Goal: Navigation & Orientation: Find specific page/section

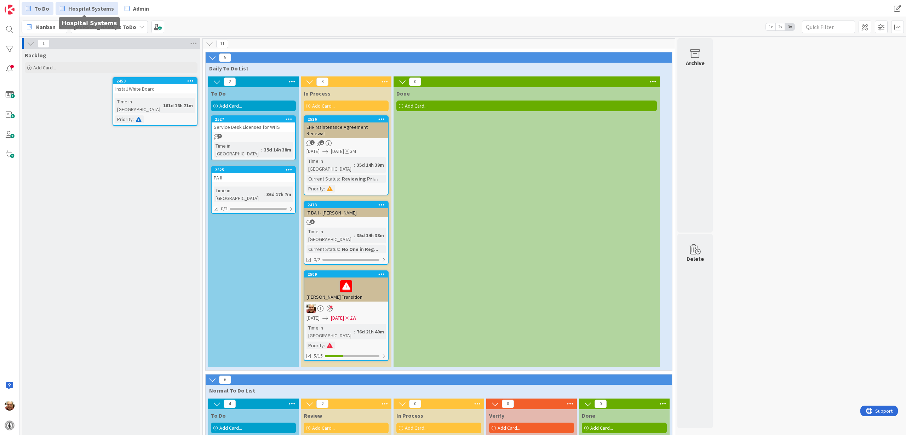
click at [85, 10] on span "Hospital Systems" at bounding box center [91, 8] width 46 height 8
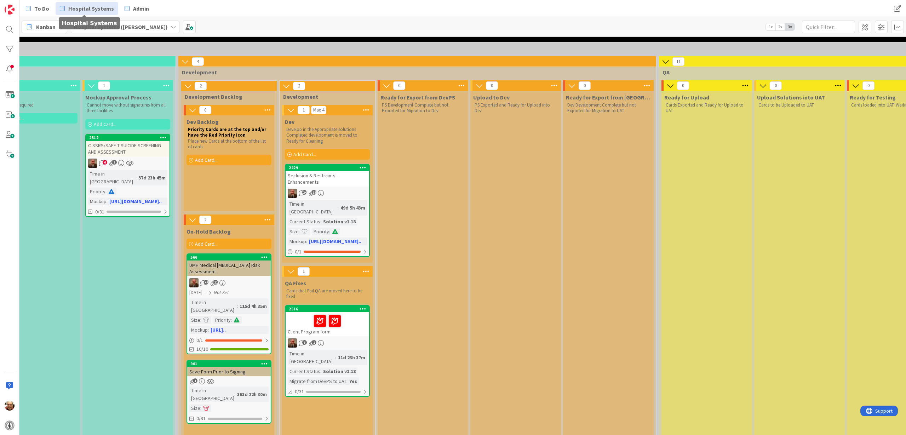
scroll to position [44, 407]
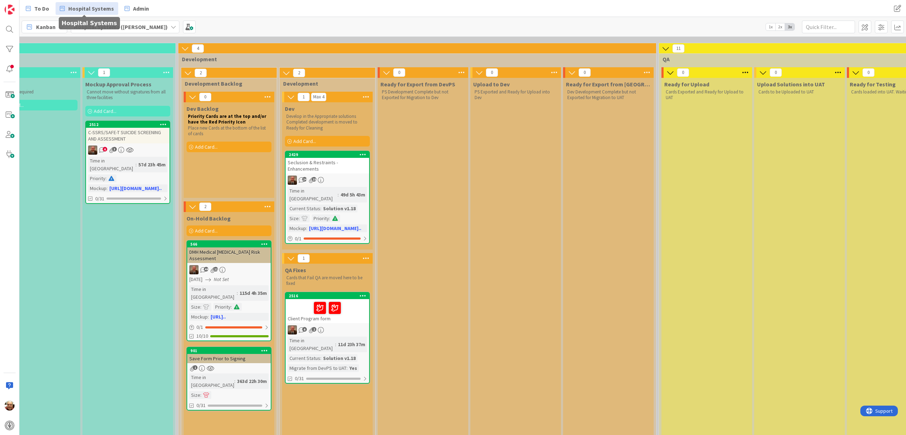
click at [352, 304] on div at bounding box center [327, 308] width 79 height 15
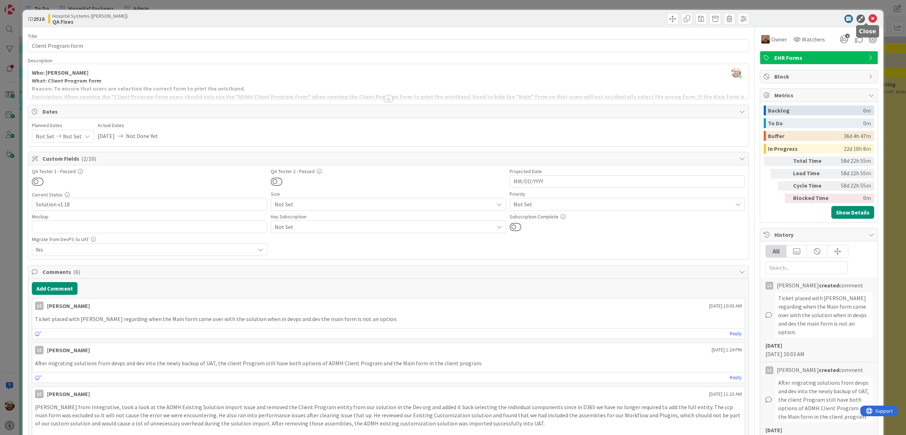
click at [869, 16] on icon at bounding box center [873, 19] width 8 height 8
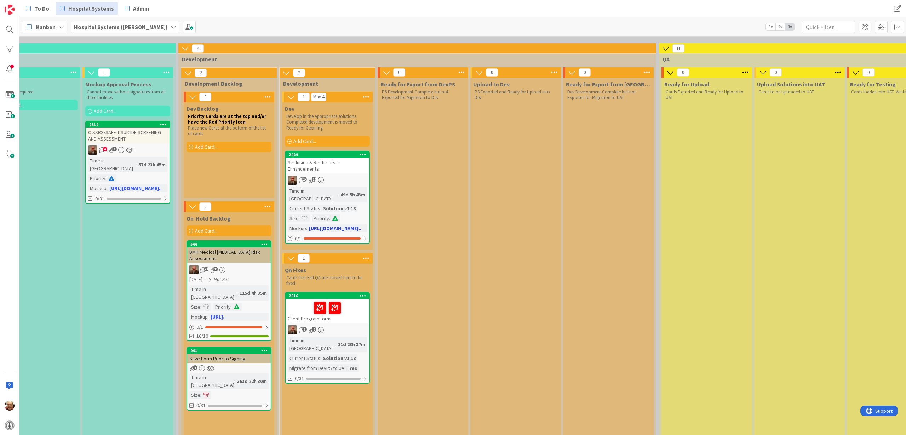
click at [346, 170] on div "Seclusion & Restraints - Enhancements" at bounding box center [328, 166] width 84 height 16
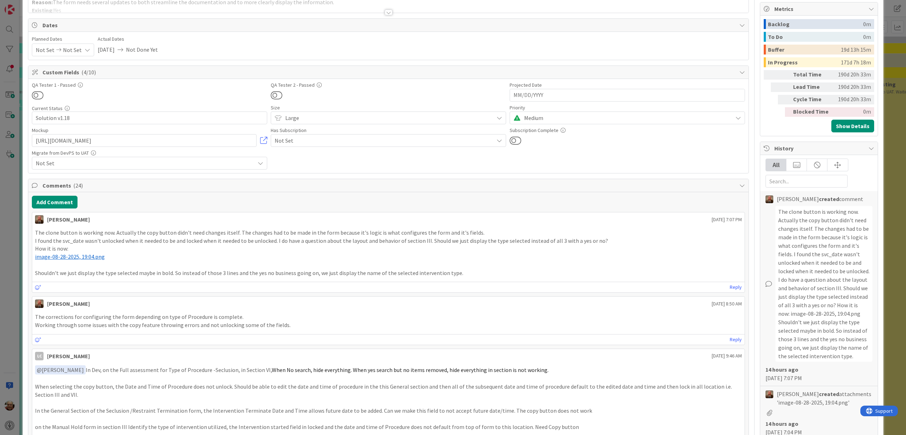
scroll to position [133, 0]
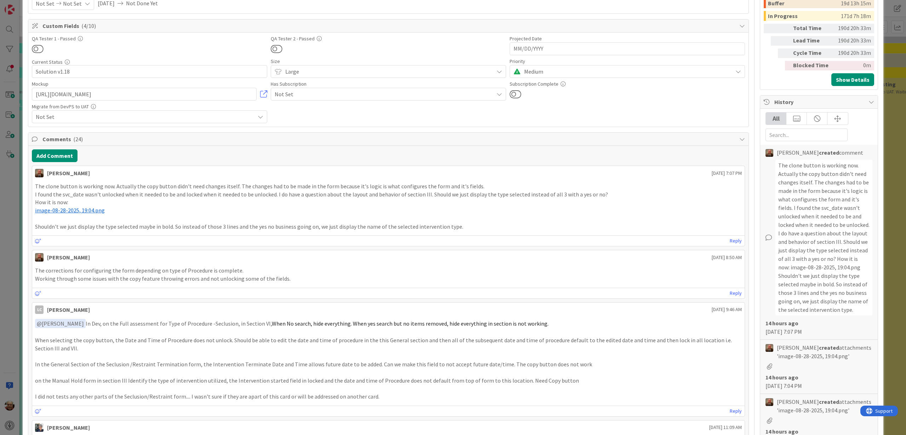
click at [72, 211] on span "image-08-28-2025, 19:04.png" at bounding box center [70, 210] width 70 height 7
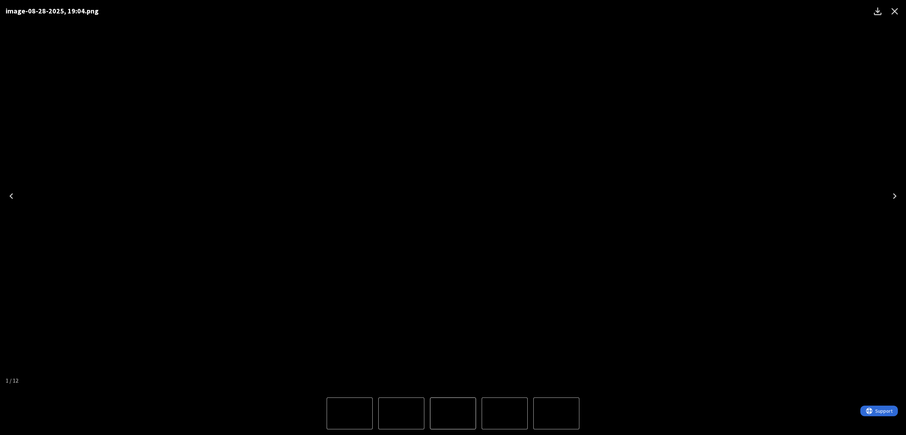
click at [453, 196] on img "1 of 12" at bounding box center [453, 196] width 0 height 0
click at [802, 125] on div "image-08-28-2025, 19:04.png" at bounding box center [453, 196] width 906 height 392
click at [897, 12] on icon "Close" at bounding box center [894, 11] width 11 height 11
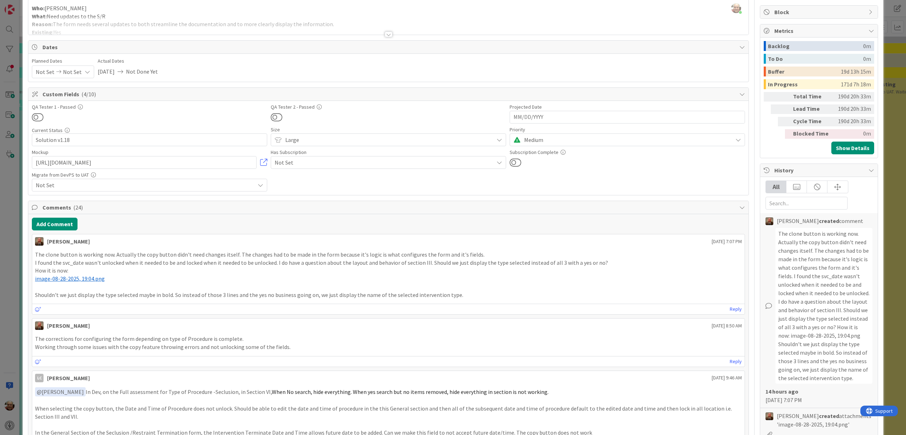
scroll to position [44, 0]
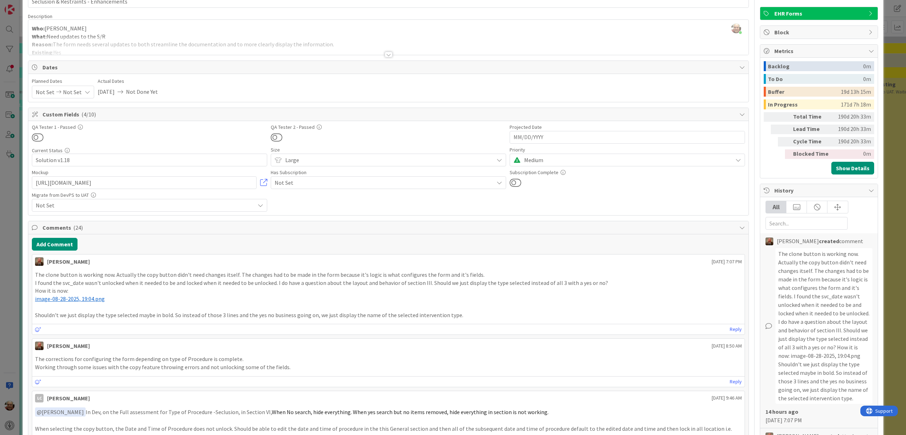
click at [75, 299] on span "image-08-28-2025, 19:04.png" at bounding box center [70, 298] width 70 height 7
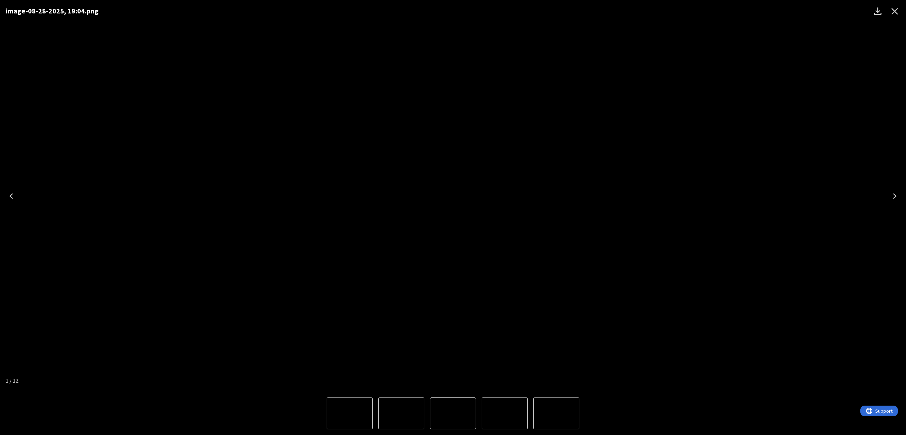
click at [897, 11] on icon "Close" at bounding box center [894, 11] width 11 height 11
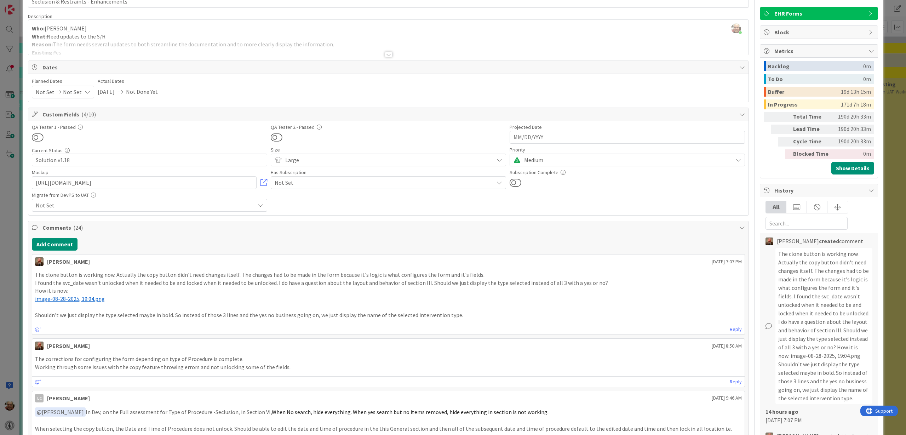
scroll to position [0, 0]
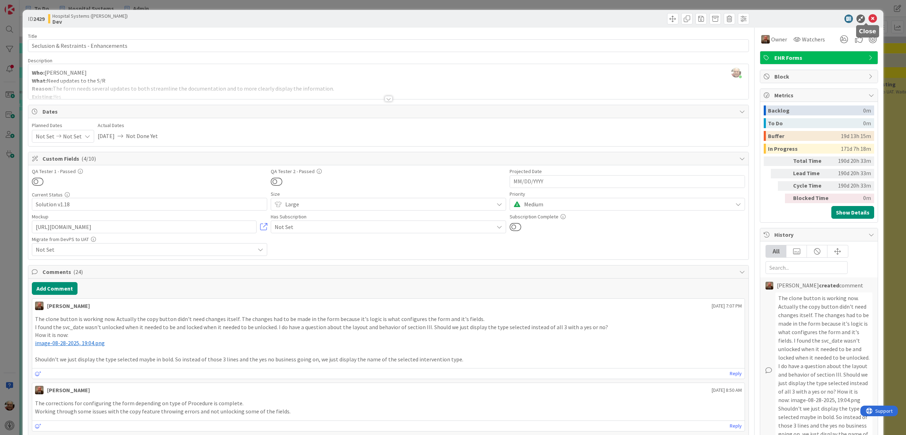
click at [869, 18] on icon at bounding box center [873, 19] width 8 height 8
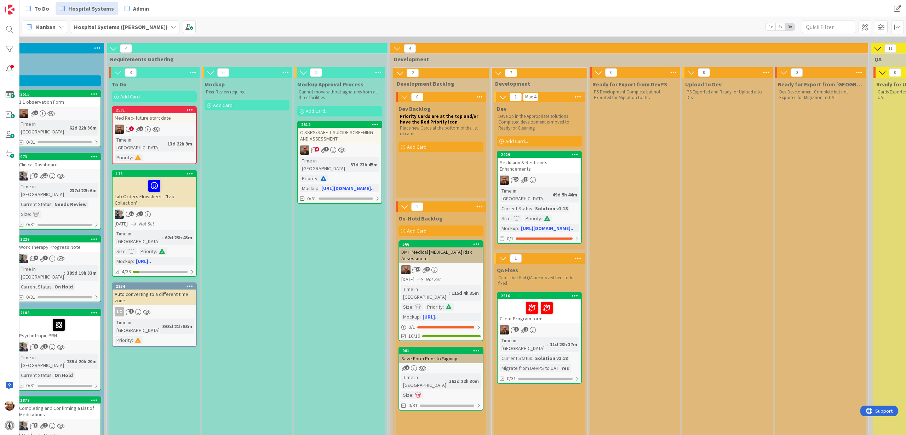
scroll to position [44, 182]
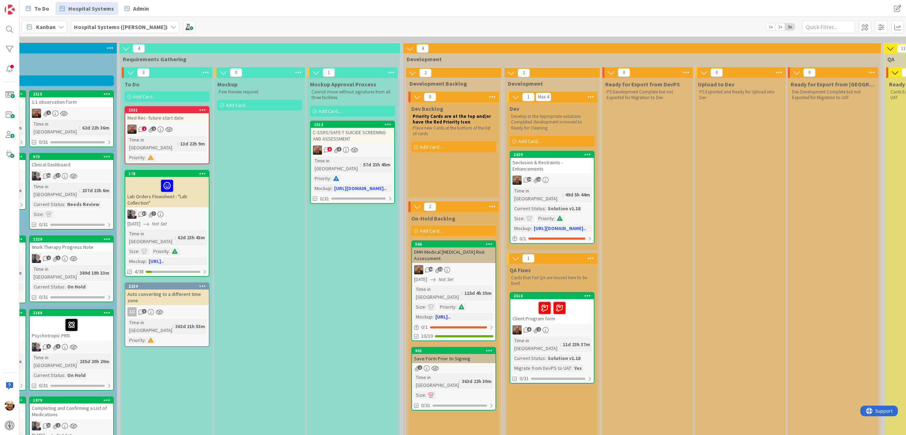
click at [455, 251] on div "DMH Medical [MEDICAL_DATA] Risk Assessment" at bounding box center [454, 255] width 84 height 16
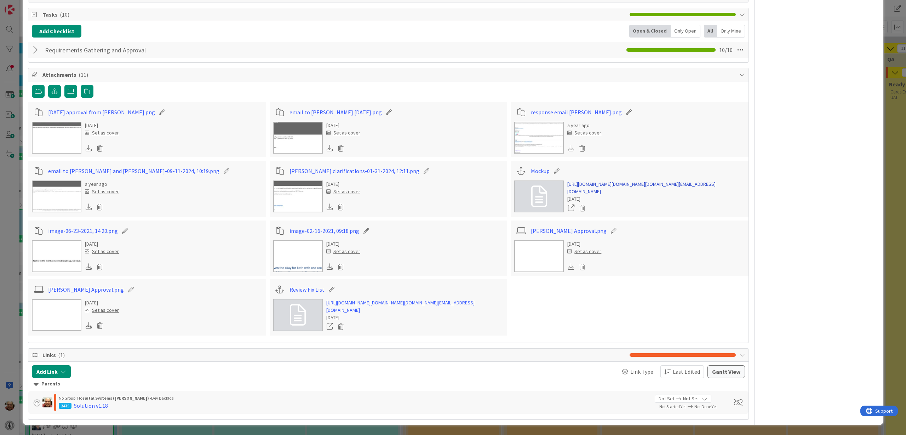
scroll to position [2346, 0]
click at [594, 181] on link "[URL][DOMAIN_NAME][DOMAIN_NAME][DOMAIN_NAME][EMAIL_ADDRESS][DOMAIN_NAME]" at bounding box center [657, 188] width 178 height 15
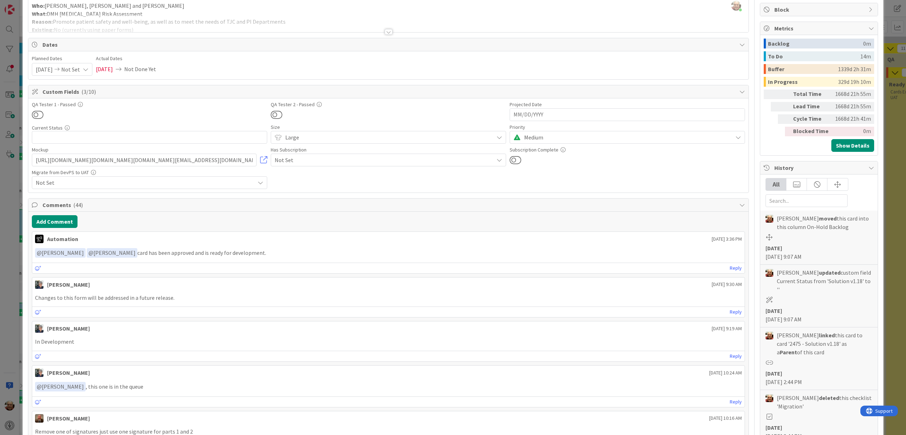
scroll to position [0, 0]
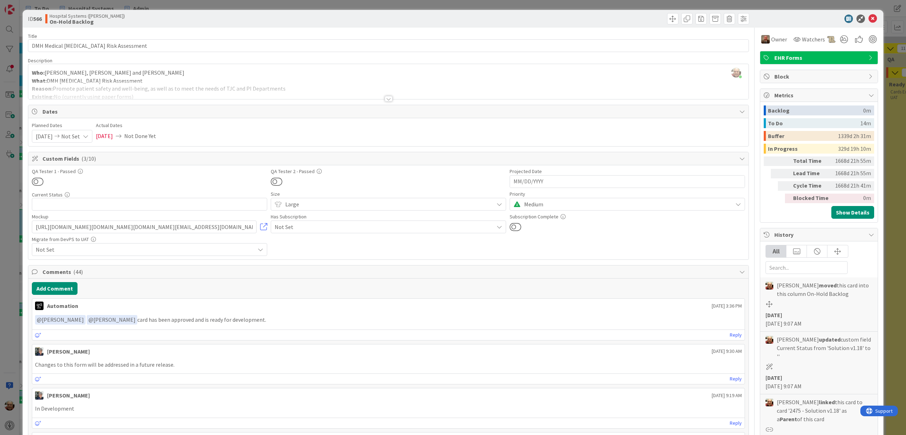
click at [385, 98] on div at bounding box center [389, 99] width 8 height 6
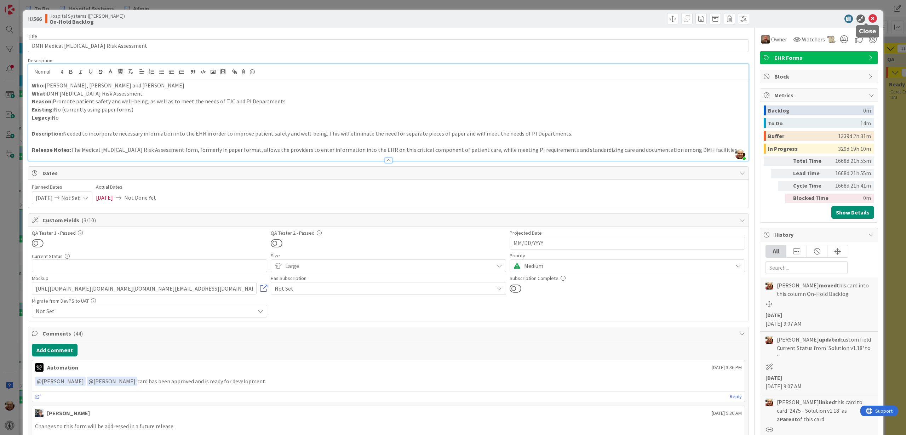
click at [869, 17] on icon at bounding box center [873, 19] width 8 height 8
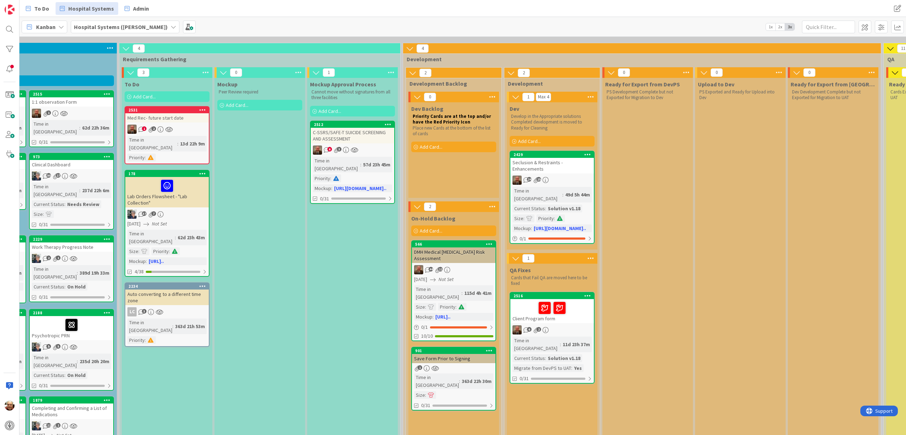
scroll to position [89, 182]
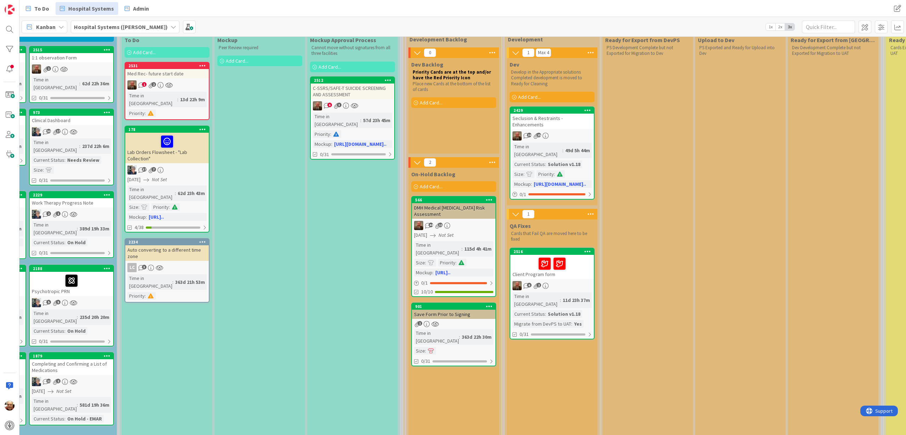
click at [166, 70] on div "Med Rec- future start date" at bounding box center [167, 73] width 84 height 9
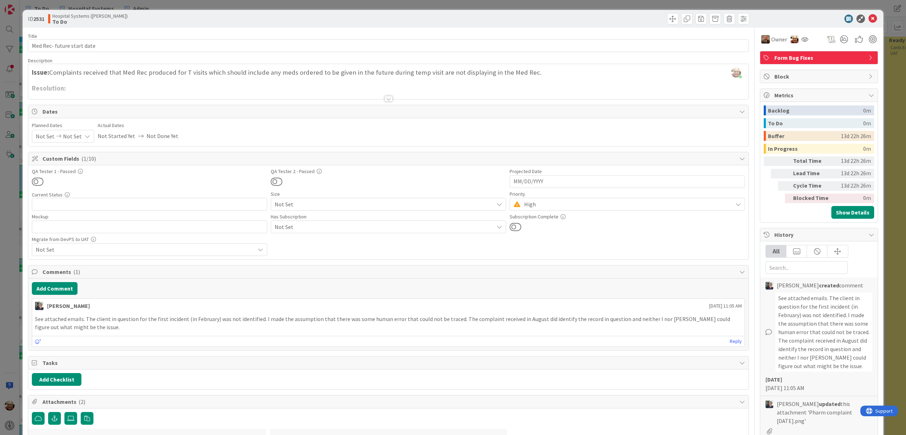
click at [385, 98] on div at bounding box center [389, 99] width 8 height 6
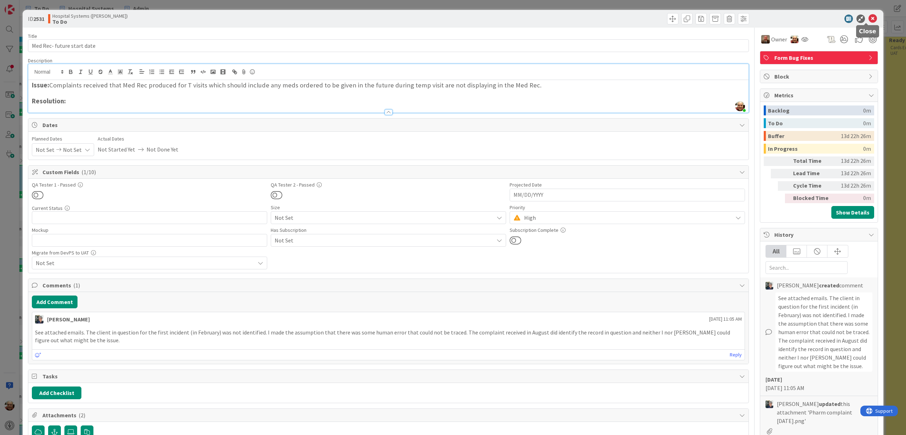
click at [869, 18] on icon at bounding box center [873, 19] width 8 height 8
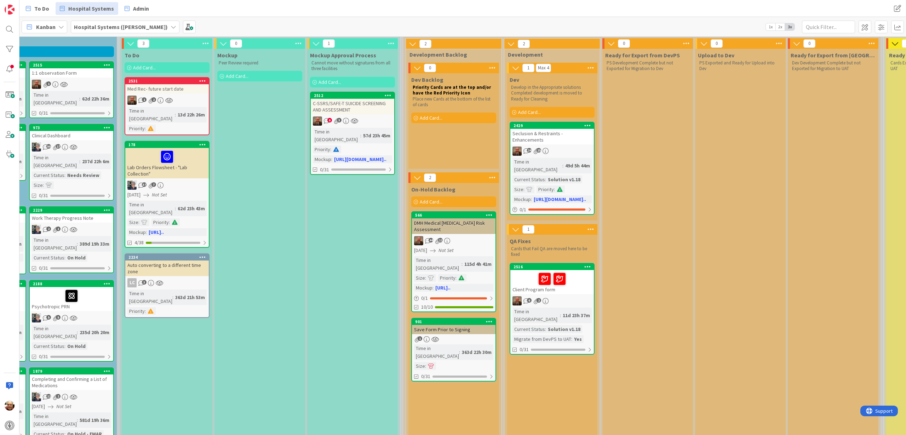
scroll to position [89, 182]
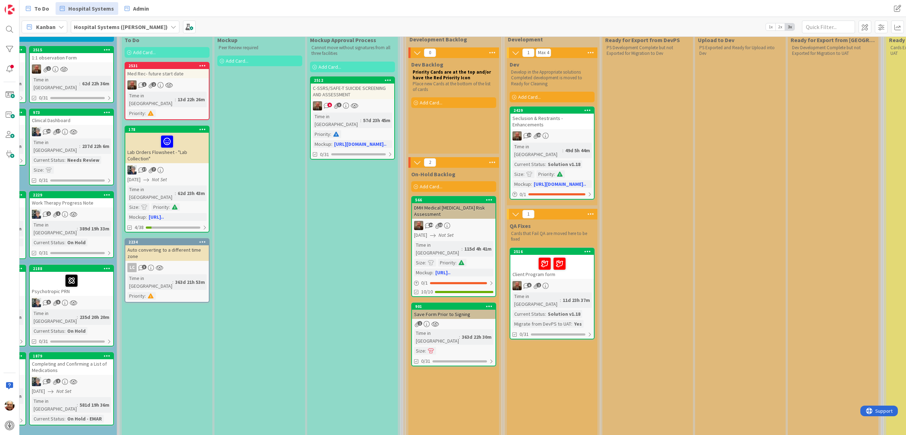
click at [187, 80] on div "1 2" at bounding box center [167, 84] width 84 height 9
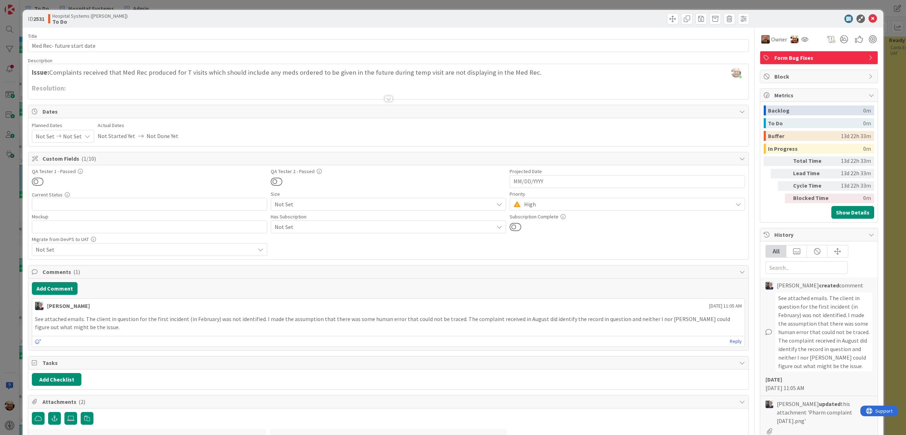
click at [387, 99] on div at bounding box center [389, 99] width 8 height 6
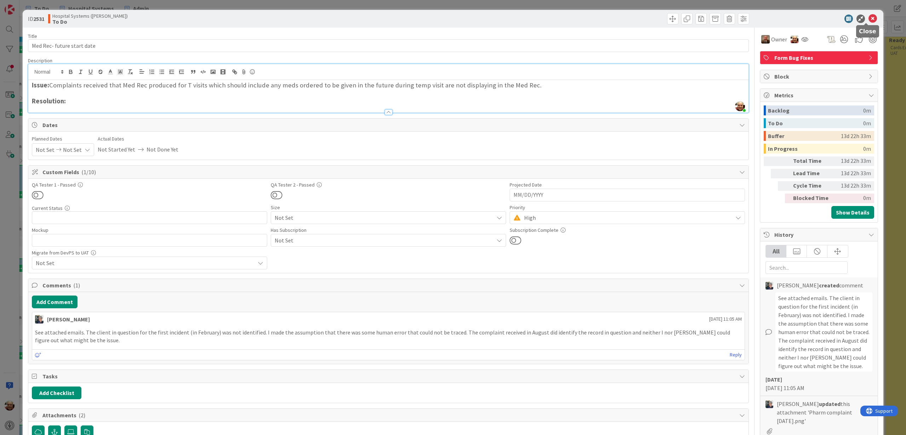
click at [869, 17] on icon at bounding box center [873, 19] width 8 height 8
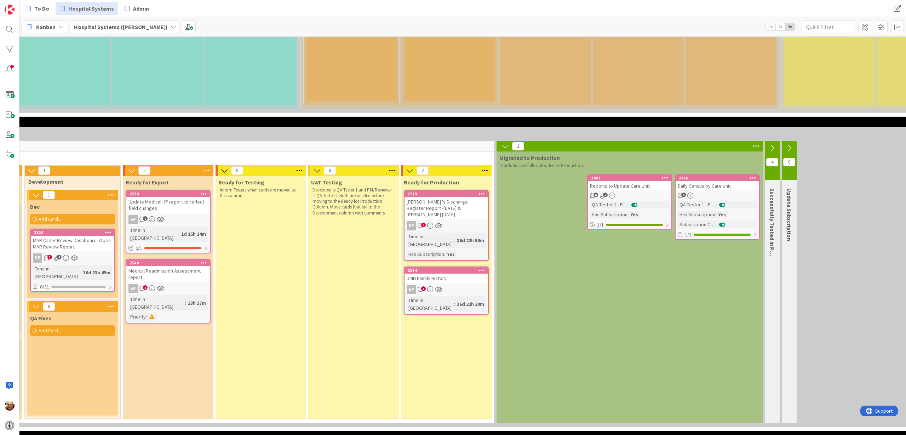
scroll to position [1106, 284]
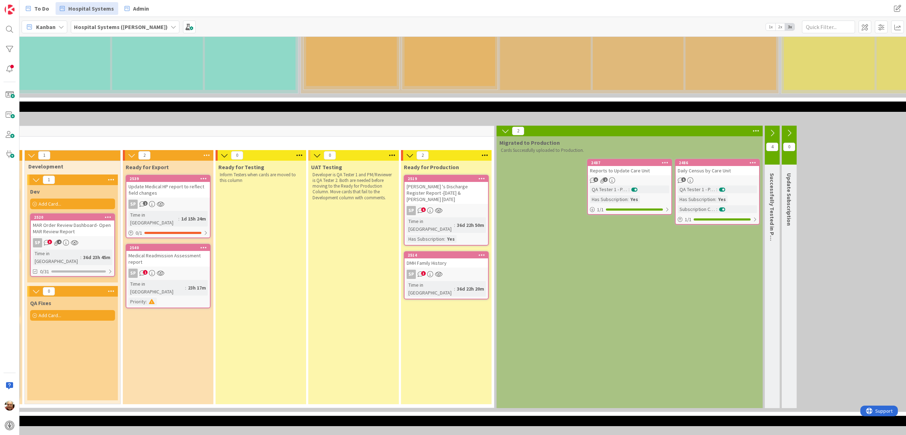
click at [198, 313] on div "8 Max 99 In Progress 3 Dev Backlog Add Card... 2193 DMH Psychiatry Progress Not…" at bounding box center [212, 267] width 566 height 283
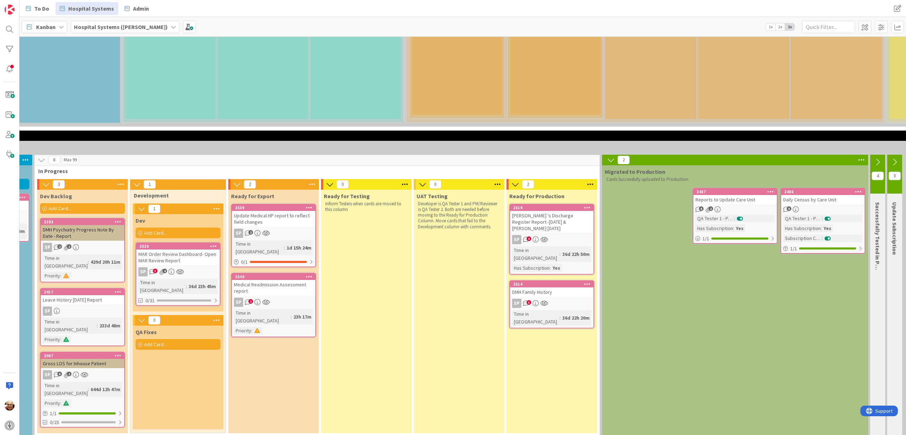
scroll to position [1062, 179]
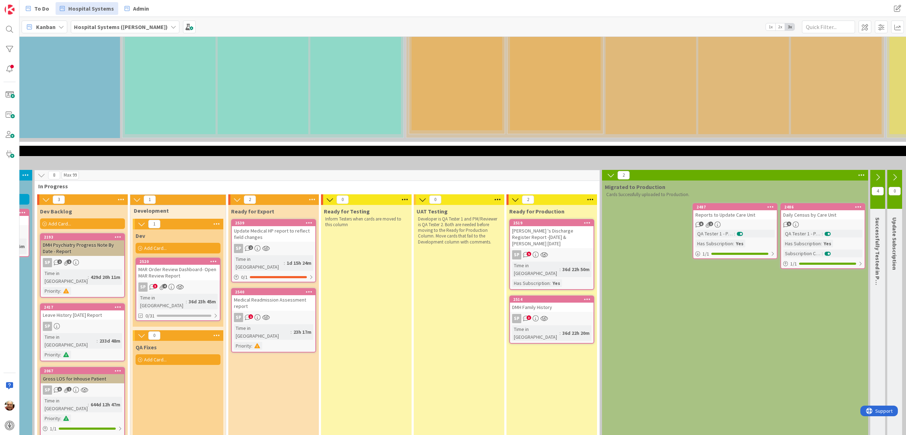
click at [189, 265] on div "MAR Order Review Dashboard- Open MAR Review Report" at bounding box center [178, 273] width 84 height 16
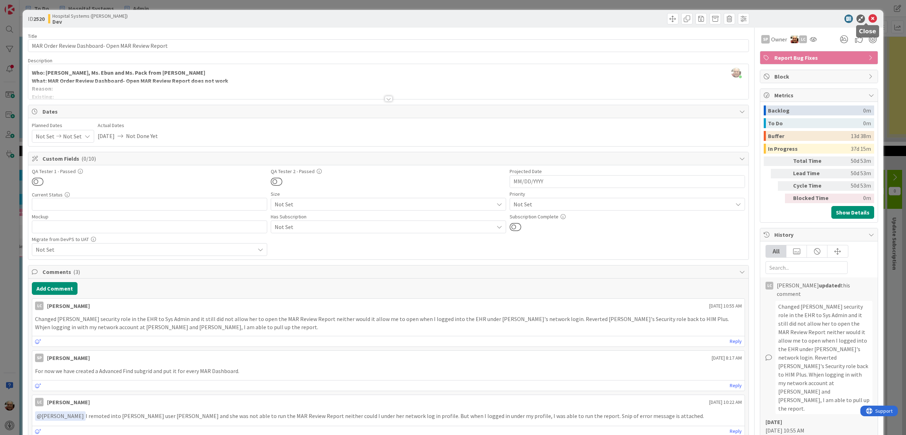
click at [869, 18] on icon at bounding box center [873, 19] width 8 height 8
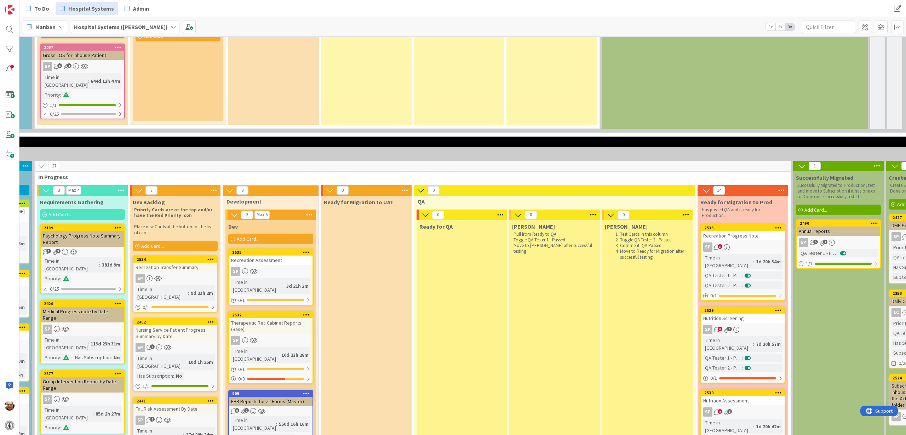
scroll to position [1416, 179]
